Goal: Understand process/instructions

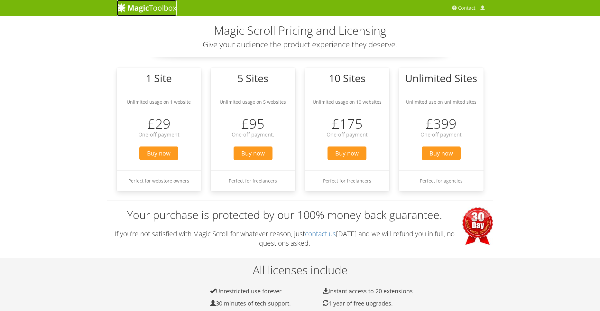
click at [150, 10] on img at bounding box center [147, 8] width 60 height 10
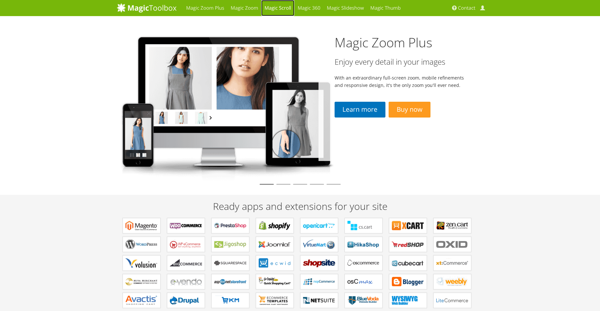
click at [279, 9] on link "Magic Scroll" at bounding box center [277, 8] width 33 height 16
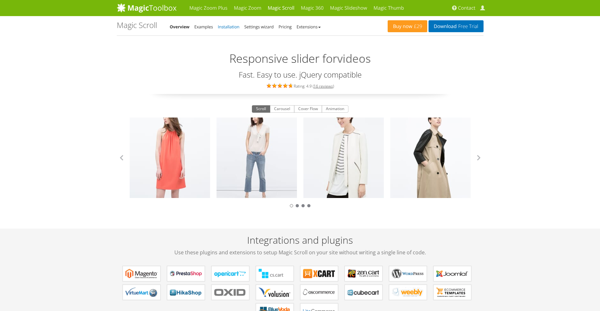
click at [226, 25] on link "Installation" at bounding box center [229, 27] width 22 height 6
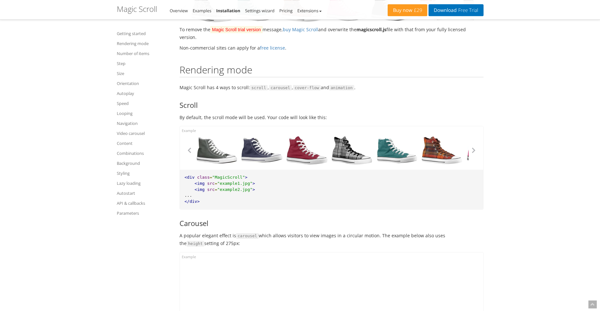
scroll to position [355, 0]
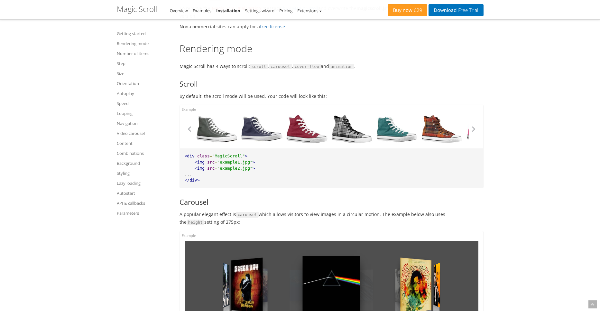
click at [225, 157] on span ""MagicScroll"" at bounding box center [228, 155] width 33 height 5
copy span "MagicScroll"
